Goal: Information Seeking & Learning: Learn about a topic

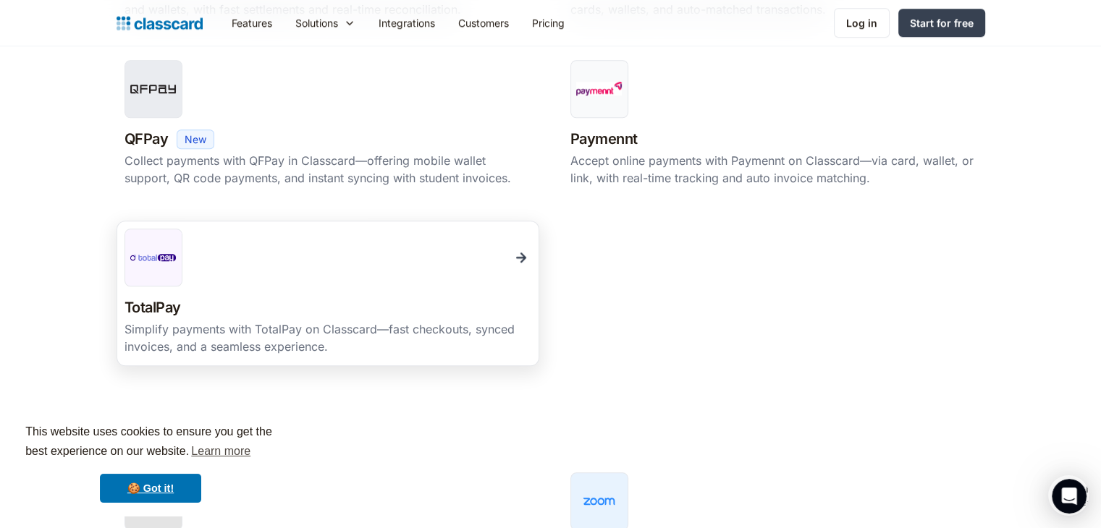
click at [520, 258] on img at bounding box center [521, 258] width 20 height 20
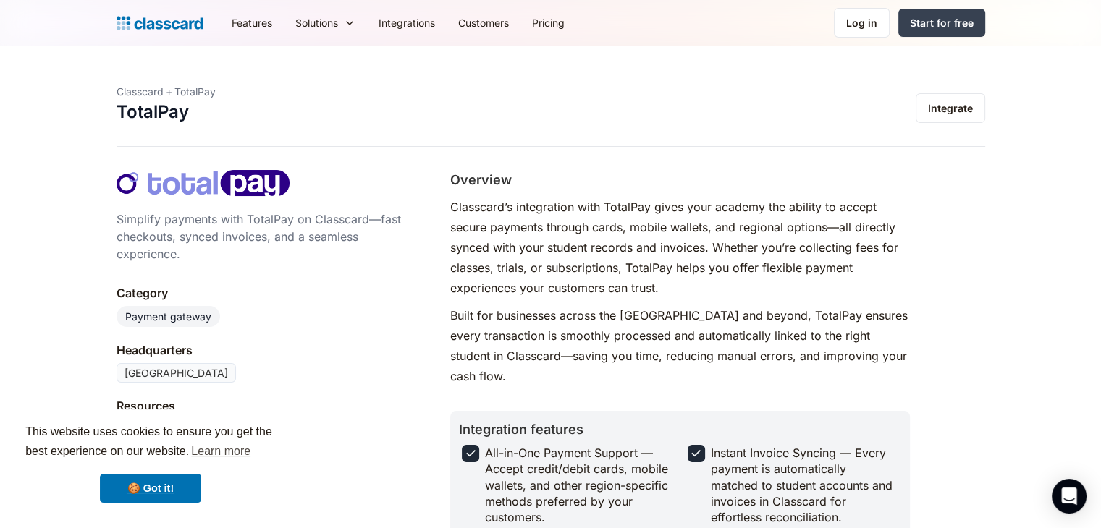
click at [1, 7] on div "Features Resources Blog The latest industry news, updates and info. Customer st…" at bounding box center [550, 23] width 1101 height 46
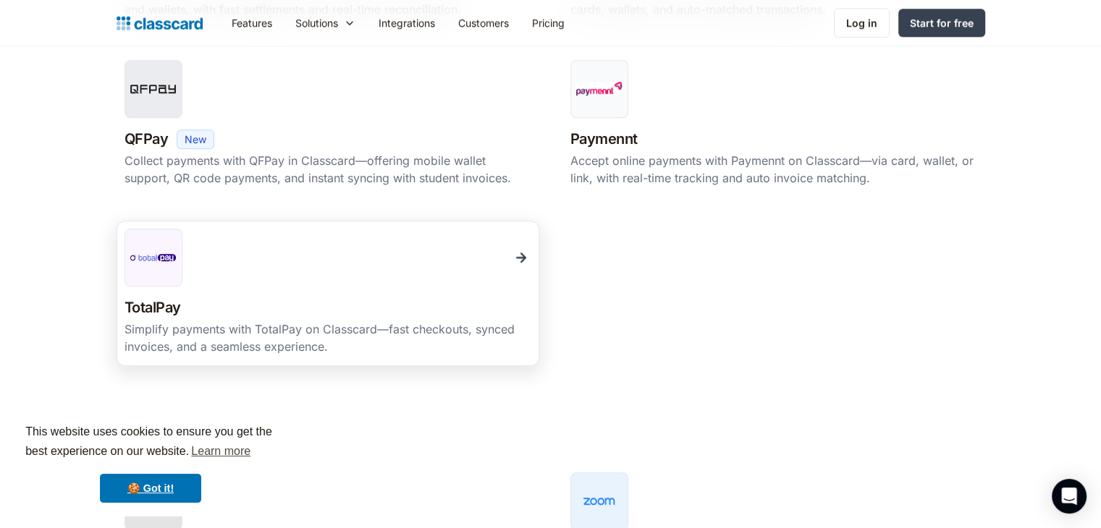
click at [334, 335] on div "Simplify payments with TotalPay on Classcard—fast checkouts, synced invoices, a…" at bounding box center [328, 338] width 407 height 35
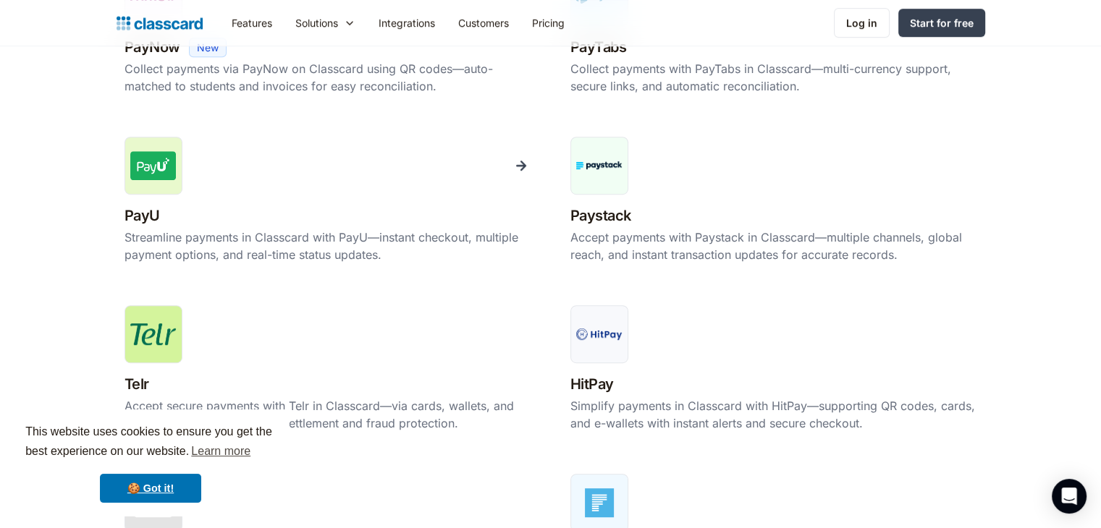
scroll to position [779, 0]
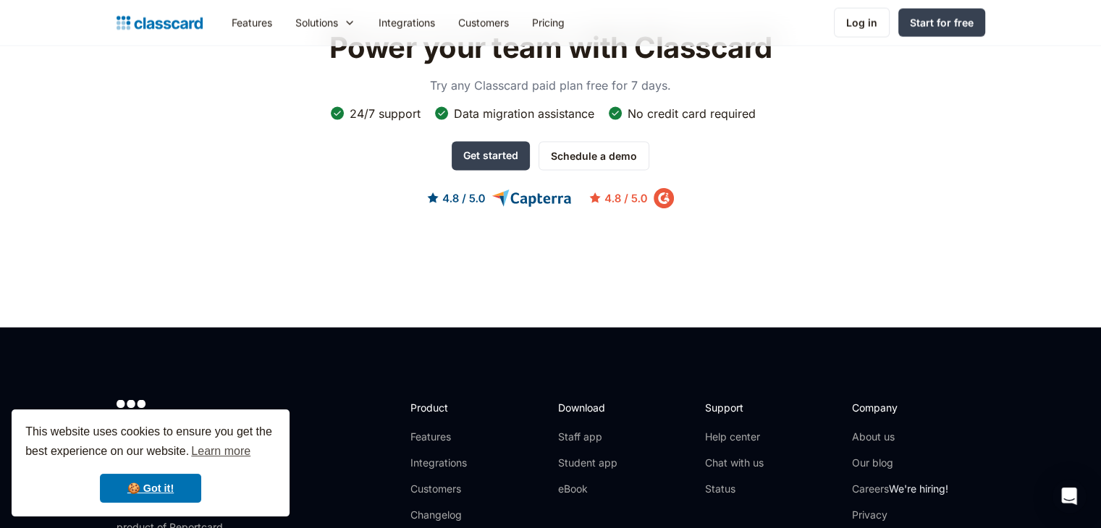
scroll to position [3196, 0]
